Goal: Check status: Check status

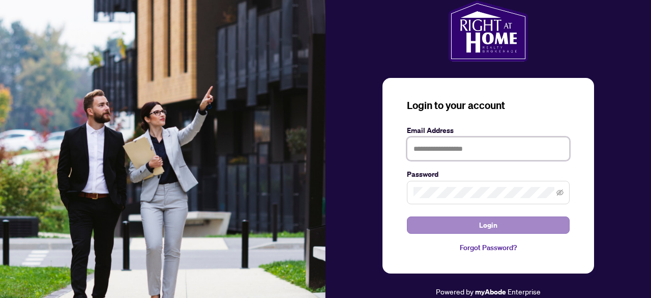
type input "**********"
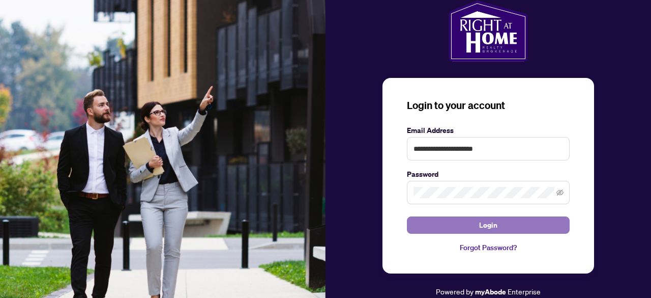
click at [453, 229] on button "Login" at bounding box center [488, 224] width 163 height 17
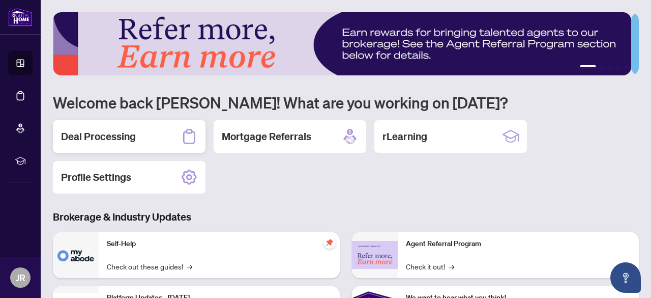
click at [123, 136] on h2 "Deal Processing" at bounding box center [98, 136] width 75 height 14
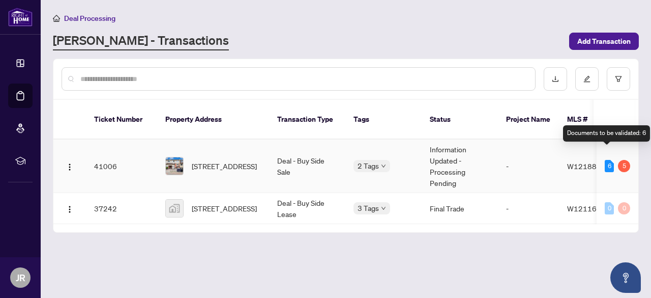
click at [605, 160] on div "6" at bounding box center [609, 166] width 9 height 12
click at [619, 160] on div "5" at bounding box center [624, 166] width 12 height 12
click at [621, 160] on div "5" at bounding box center [624, 166] width 12 height 12
click at [605, 160] on div "6" at bounding box center [609, 166] width 9 height 12
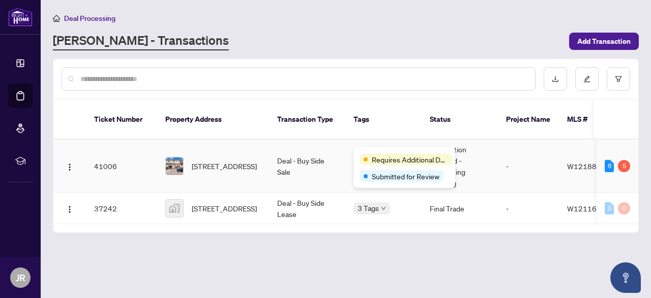
click at [373, 152] on div "Requires Additional Docs Submitted for Review" at bounding box center [405, 167] width 102 height 41
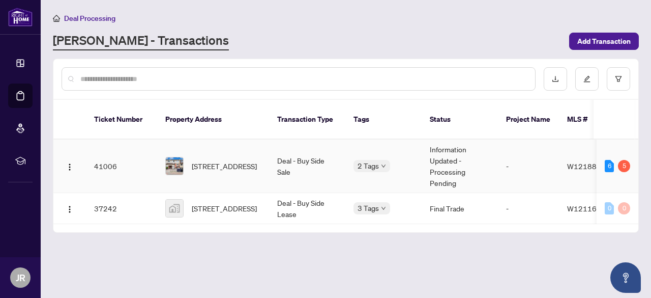
click at [292, 150] on td "Deal - Buy Side Sale" at bounding box center [307, 165] width 76 height 53
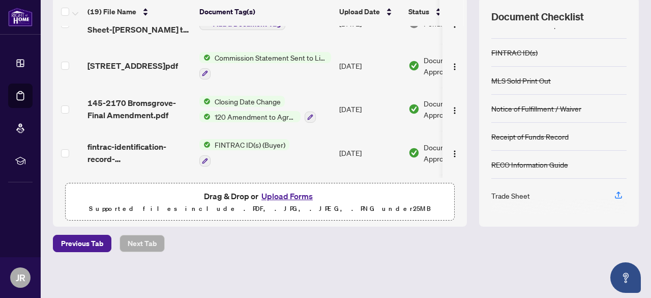
scroll to position [230, 0]
click at [270, 54] on span "Commission Statement Sent to Listing Brokerage" at bounding box center [271, 56] width 121 height 11
click at [430, 174] on td "Document Approved" at bounding box center [448, 196] width 86 height 44
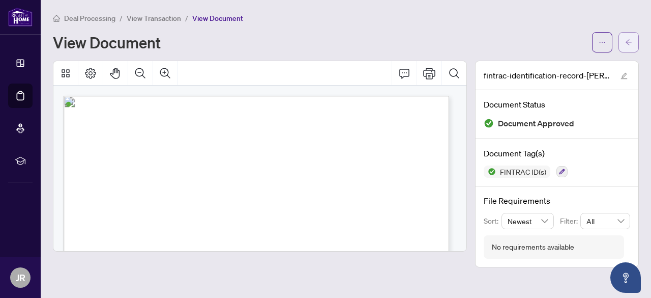
click at [633, 46] on button "button" at bounding box center [629, 42] width 20 height 20
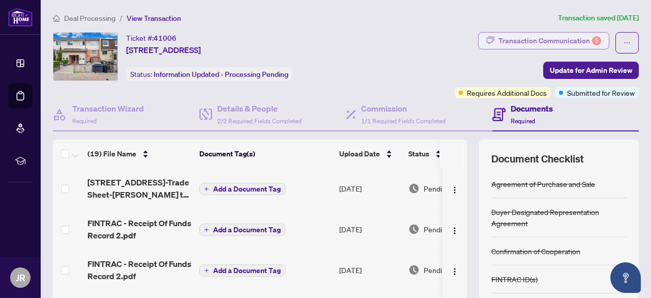
click at [575, 35] on div "Transaction Communication 5" at bounding box center [550, 41] width 103 height 16
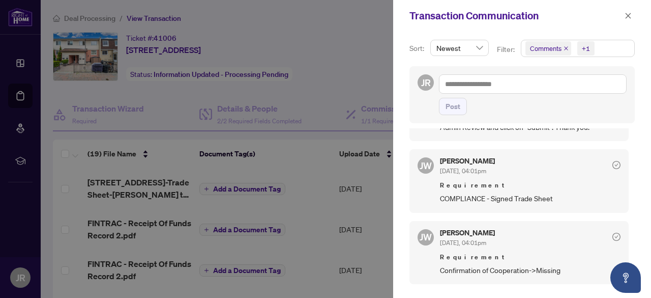
scroll to position [57, 0]
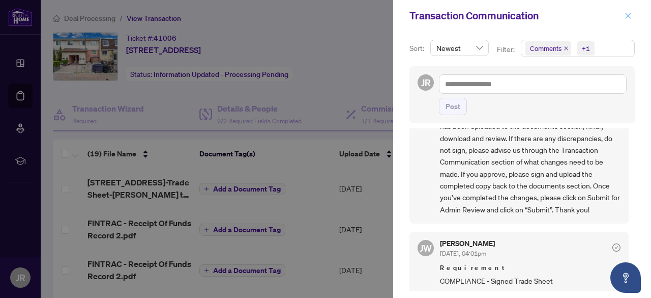
click at [626, 19] on icon "close" at bounding box center [628, 15] width 7 height 7
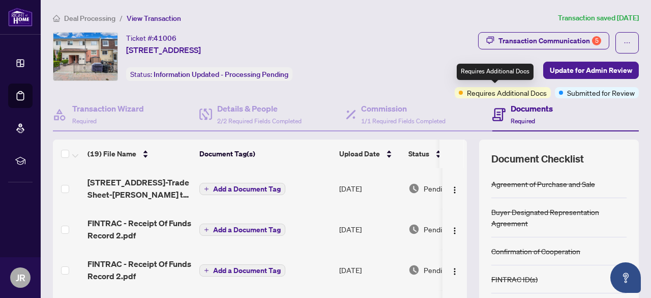
click at [485, 92] on span "Requires Additional Docs" at bounding box center [507, 92] width 80 height 11
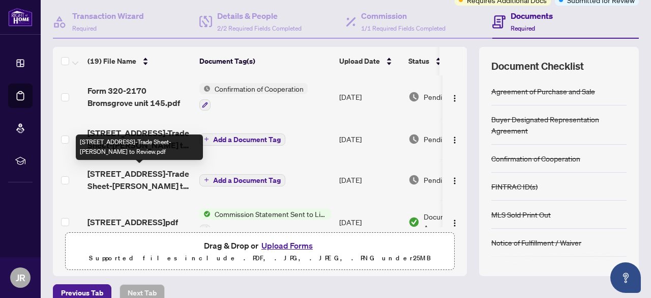
scroll to position [123, 0]
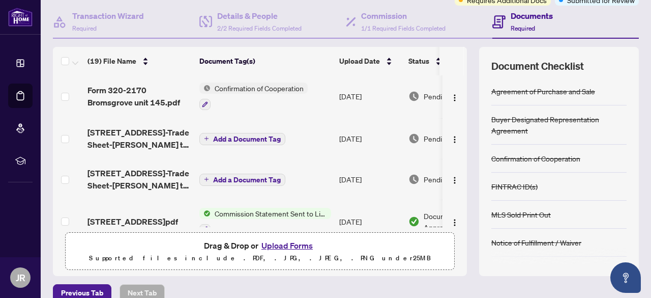
click at [429, 221] on span "Document Approved" at bounding box center [455, 221] width 63 height 22
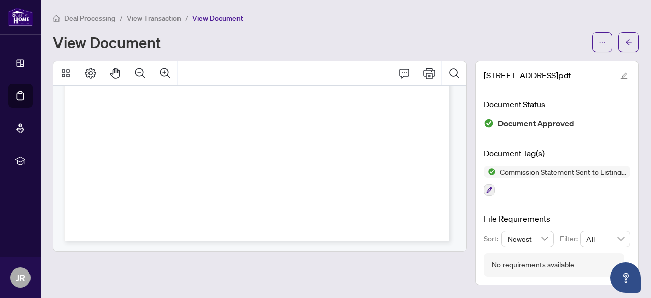
scroll to position [361, 0]
